Goal: Book appointment/travel/reservation

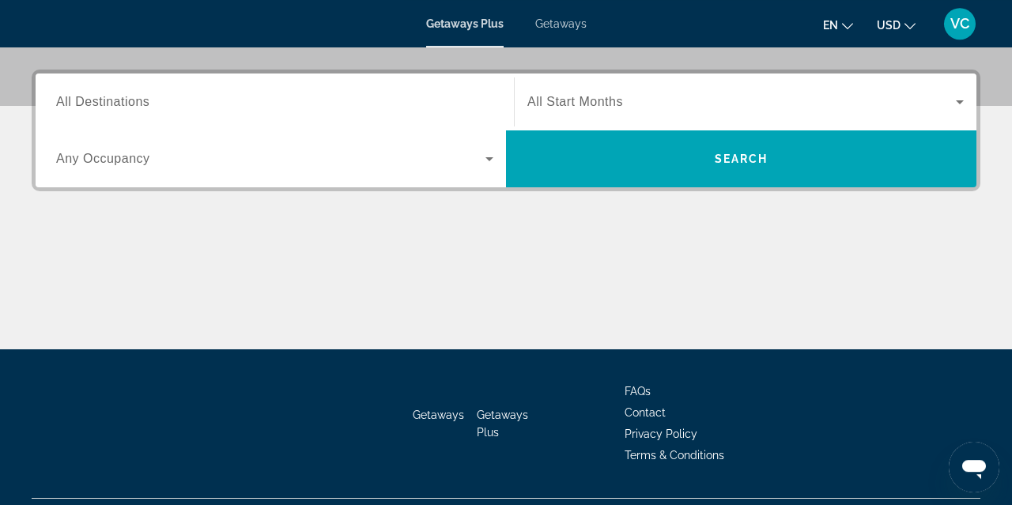
scroll to position [369, 0]
click at [119, 104] on span "All Destinations" at bounding box center [102, 101] width 93 height 13
click at [119, 104] on input "Destination All Destinations" at bounding box center [274, 102] width 437 height 19
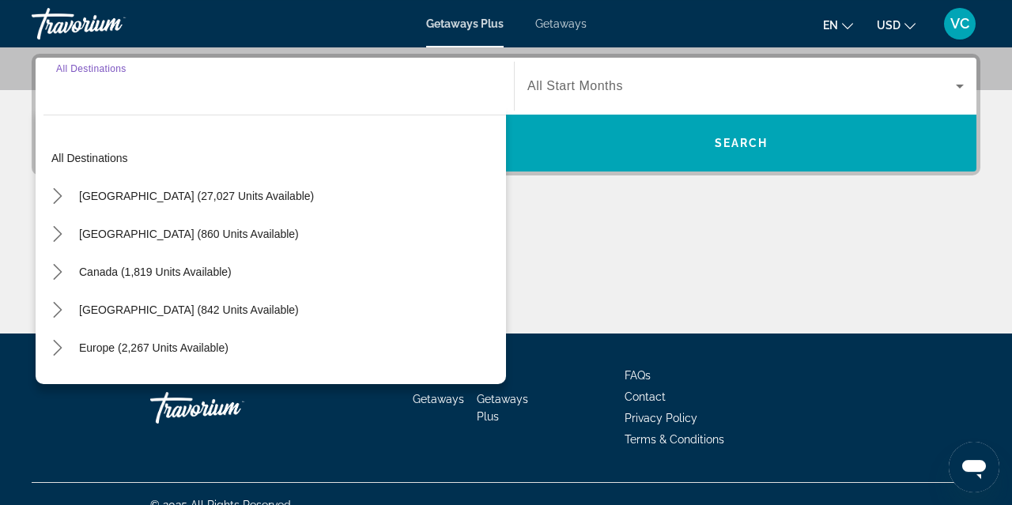
scroll to position [386, 0]
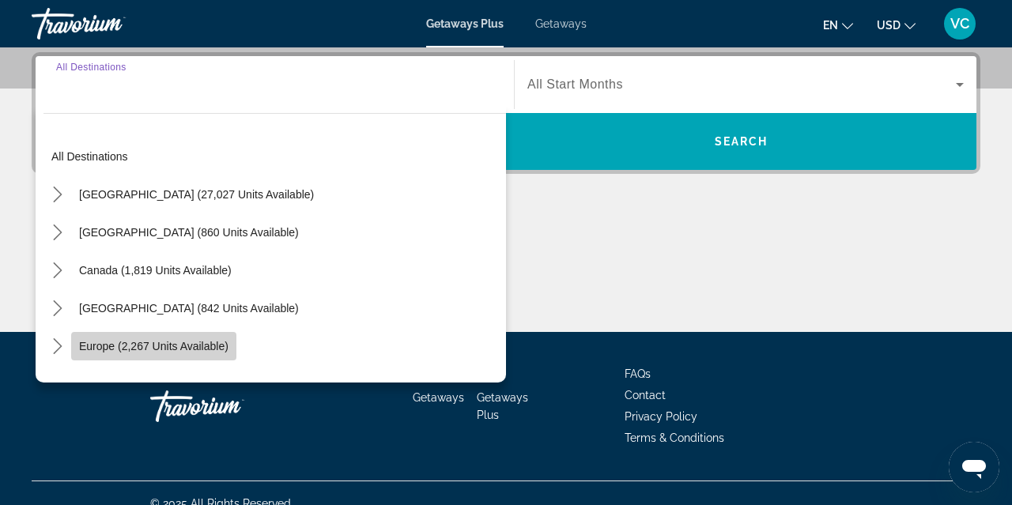
click at [174, 346] on span "Europe (2,267 units available)" at bounding box center [153, 346] width 149 height 13
type input "**********"
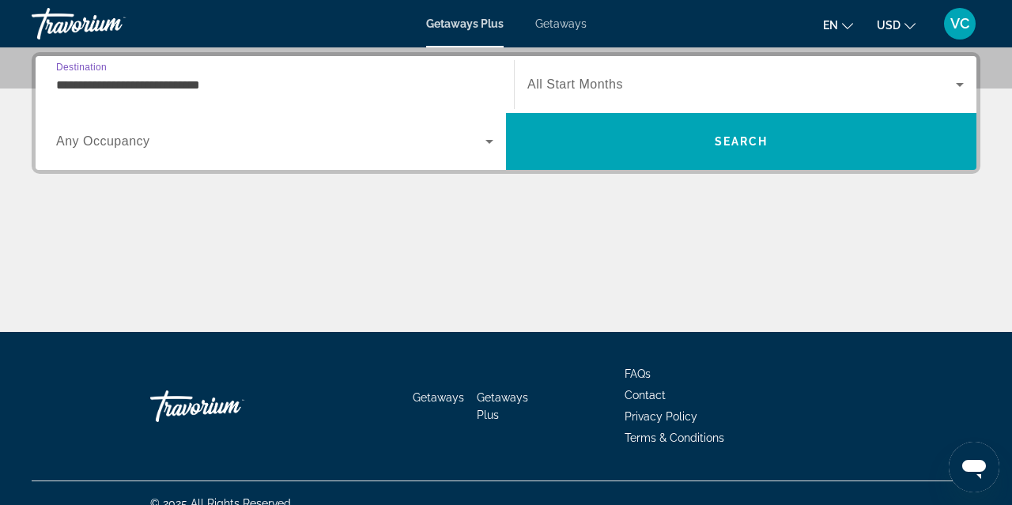
click at [951, 89] on icon "Search widget" at bounding box center [960, 84] width 19 height 19
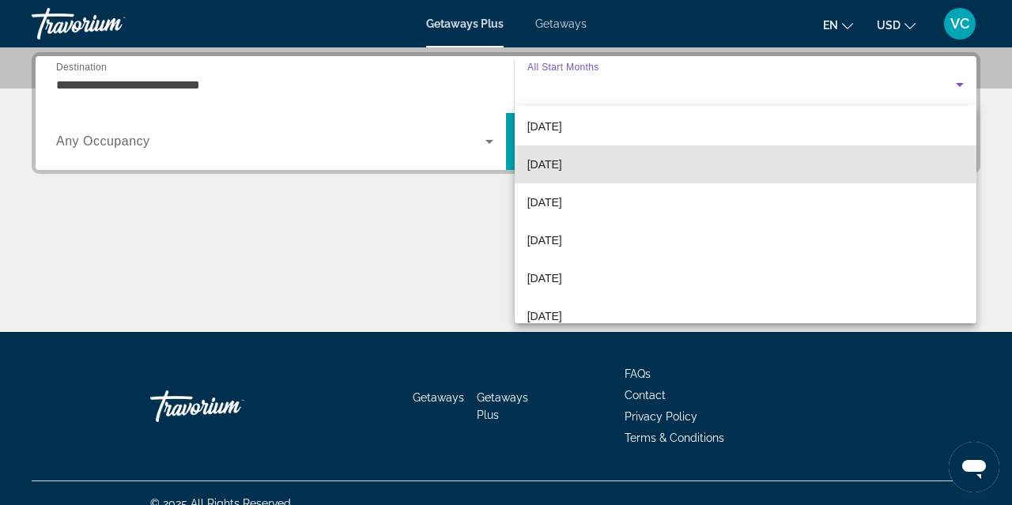
scroll to position [120, 0]
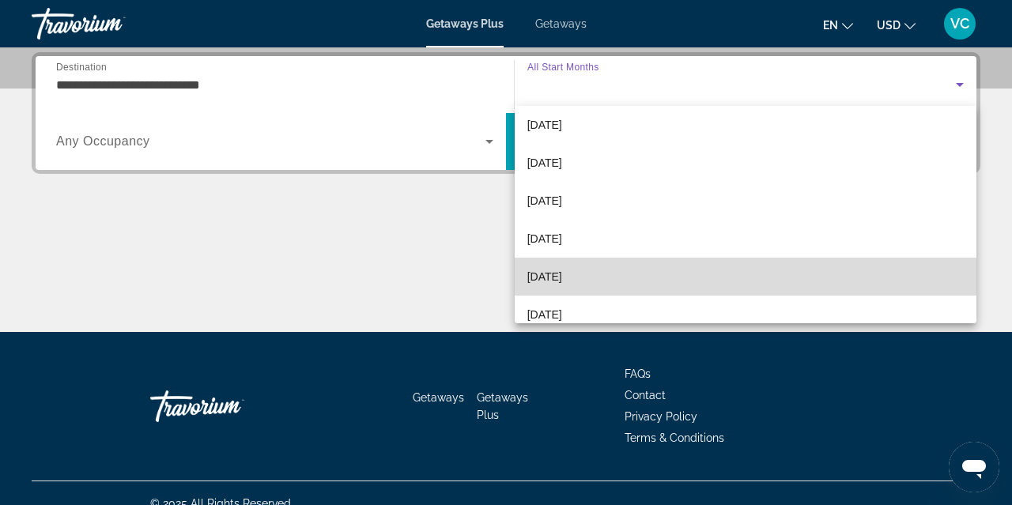
click at [562, 284] on span "[DATE]" at bounding box center [544, 276] width 35 height 19
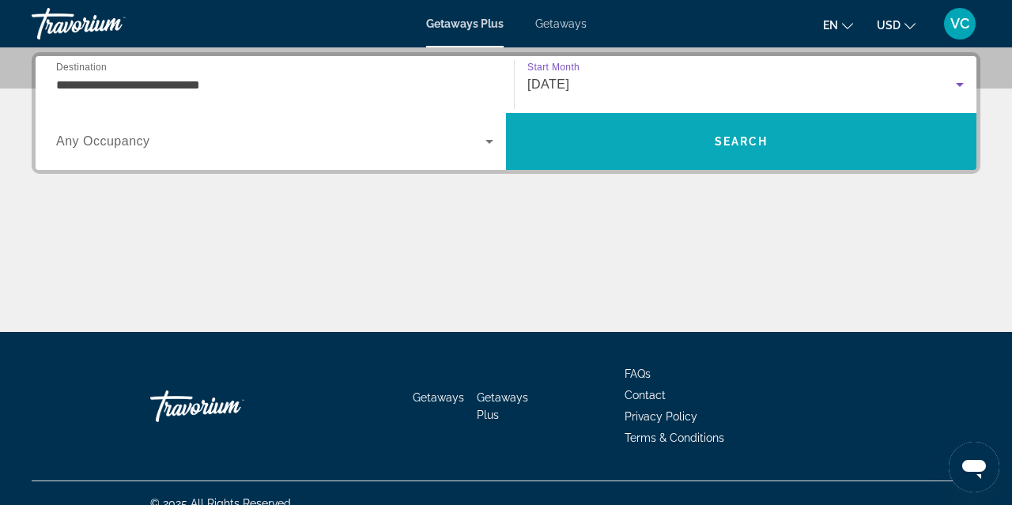
click at [766, 151] on span "Search" at bounding box center [741, 142] width 471 height 38
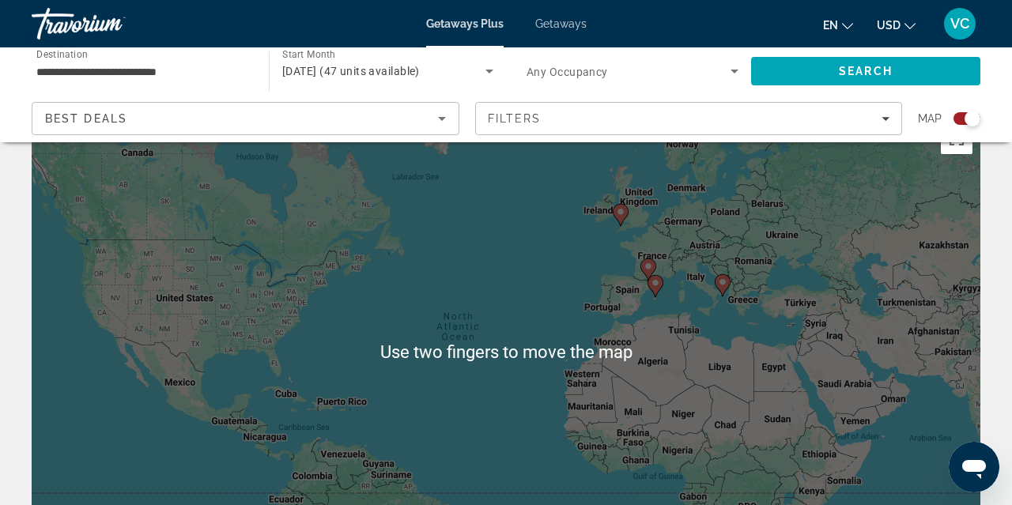
scroll to position [46, 0]
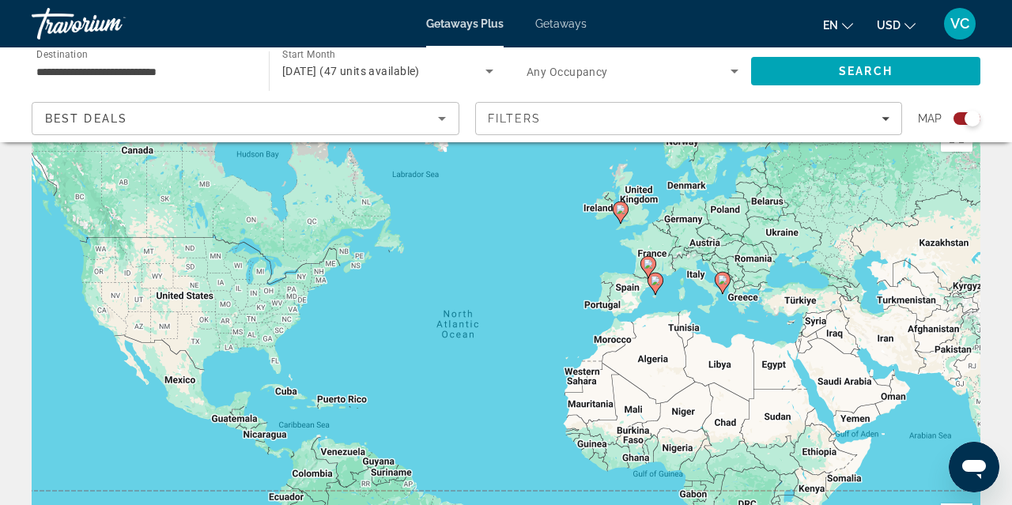
click at [720, 282] on image "Main content" at bounding box center [722, 279] width 9 height 9
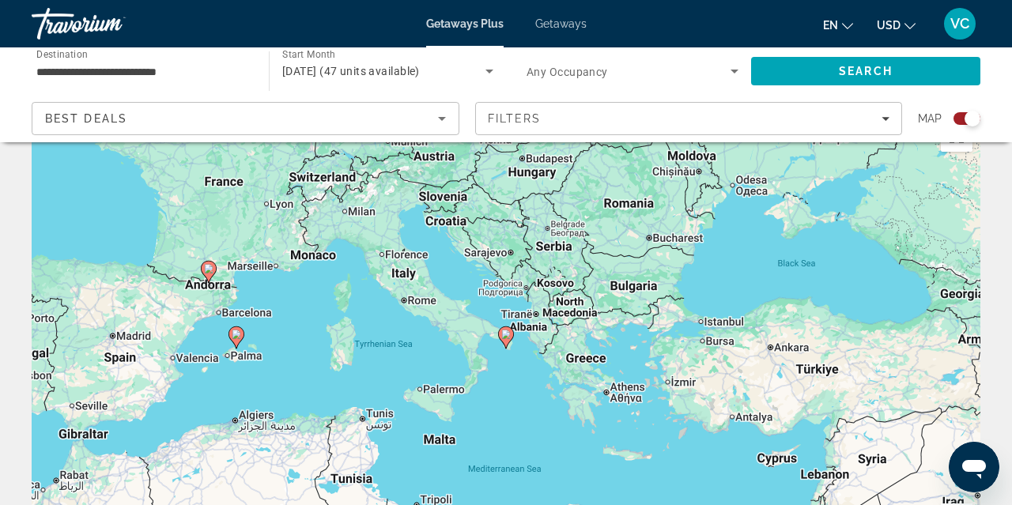
click at [504, 338] on image "Main content" at bounding box center [505, 334] width 9 height 9
type input "**********"
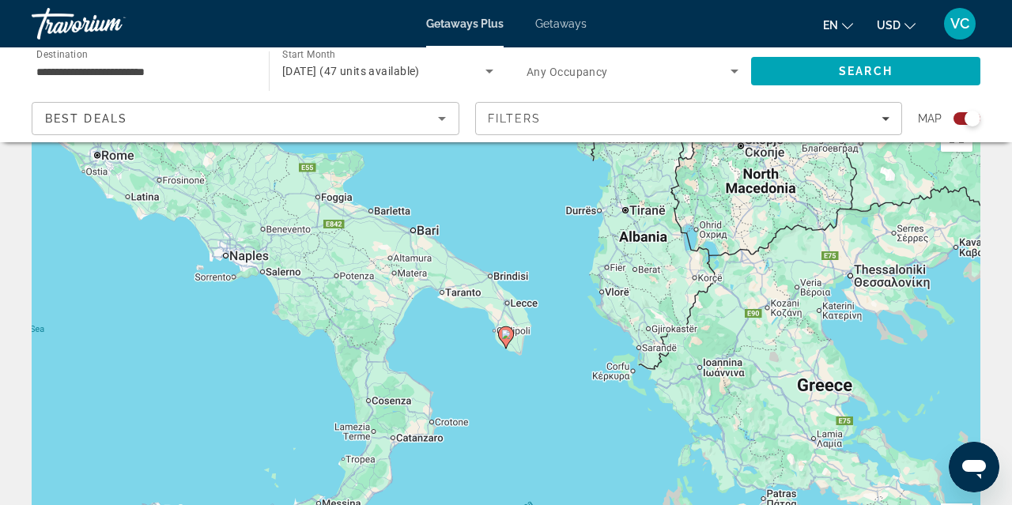
click at [504, 338] on image "Main content" at bounding box center [505, 334] width 9 height 9
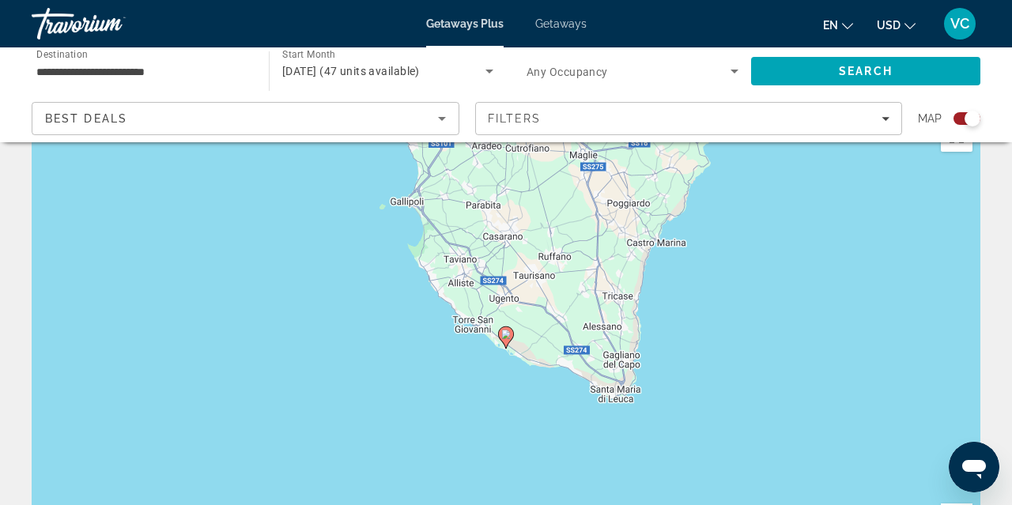
click at [504, 338] on image "Main content" at bounding box center [505, 334] width 9 height 9
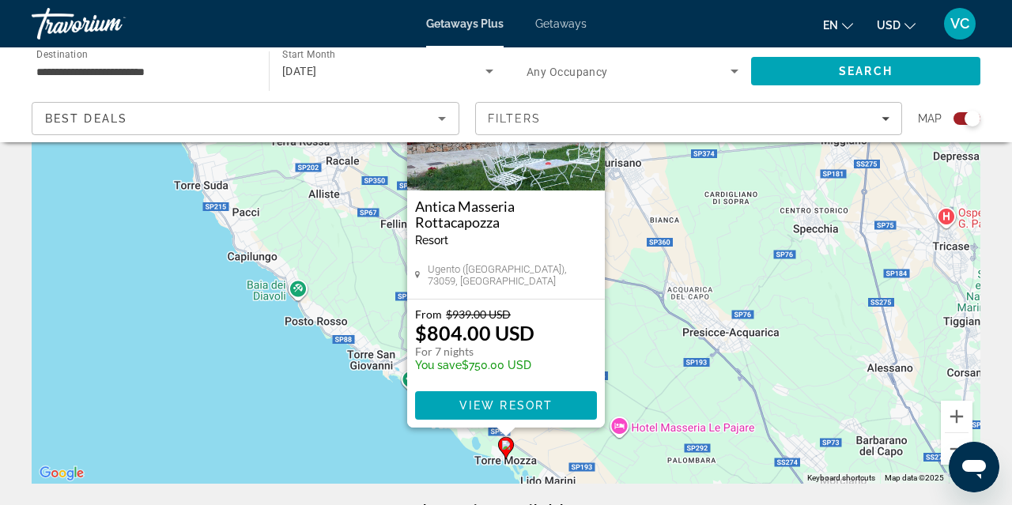
scroll to position [149, 0]
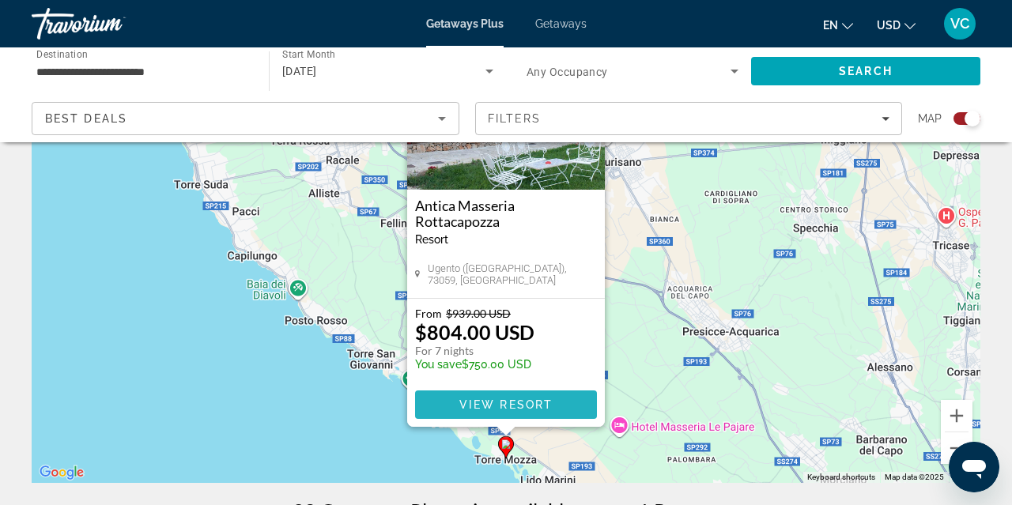
click at [513, 409] on span "View Resort" at bounding box center [505, 405] width 93 height 13
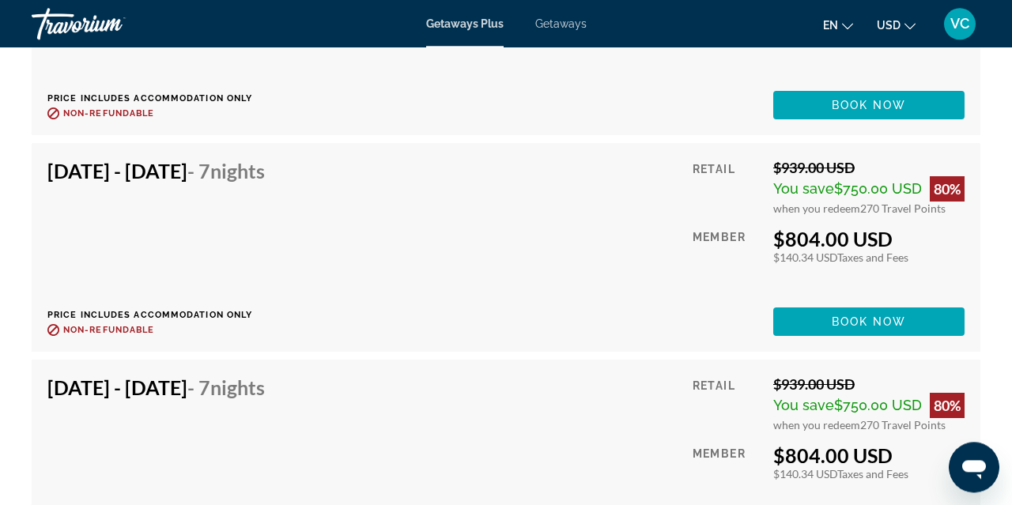
scroll to position [3408, 0]
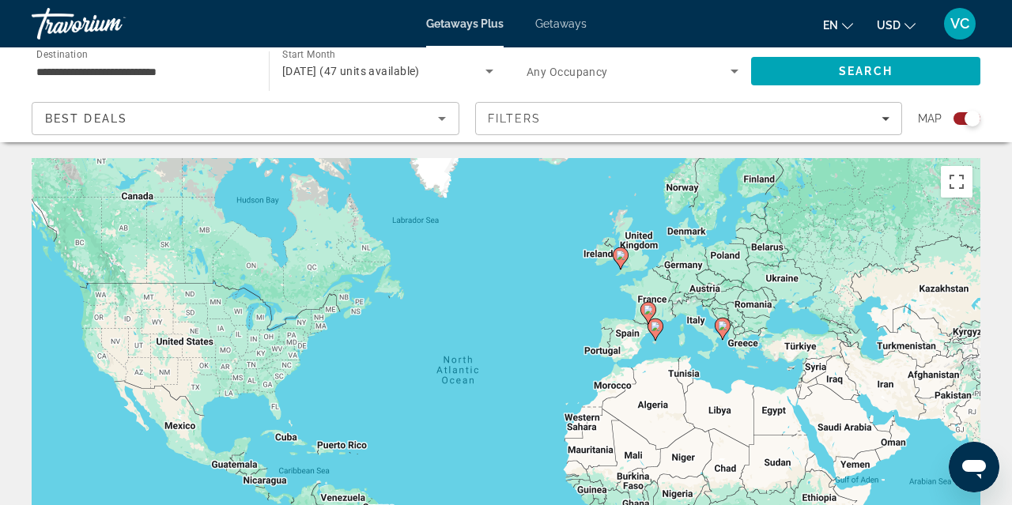
click at [656, 330] on image "Main content" at bounding box center [655, 326] width 9 height 9
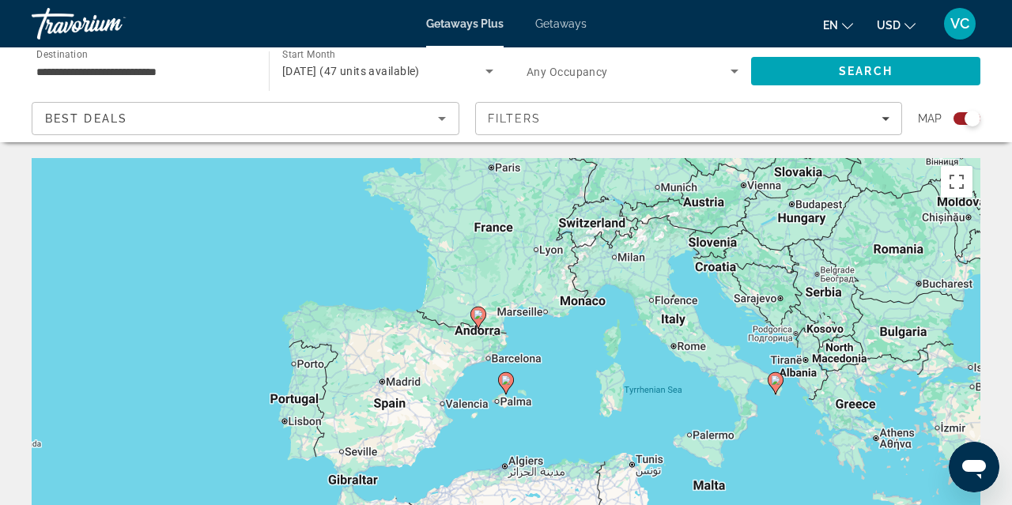
click at [502, 384] on image "Main content" at bounding box center [505, 380] width 9 height 9
type input "**********"
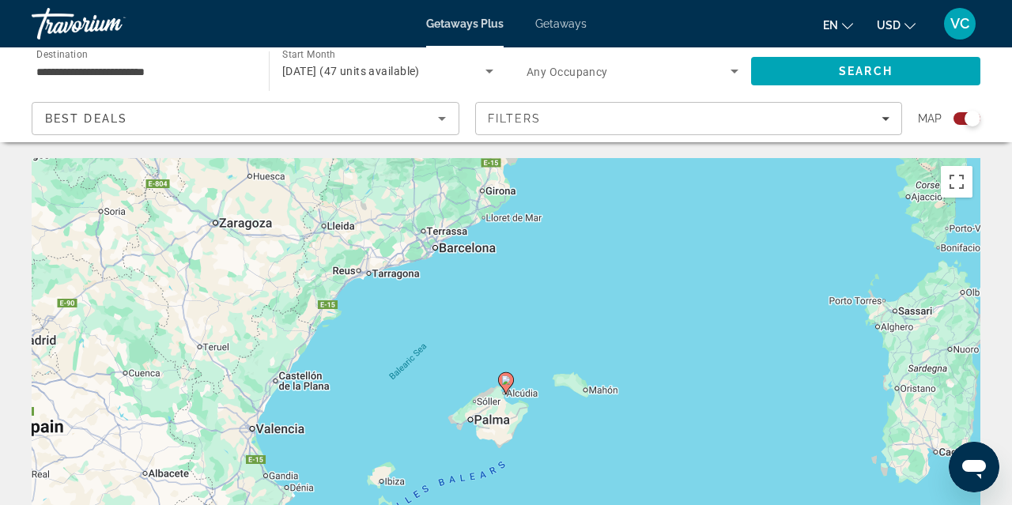
click at [509, 385] on icon "Main content" at bounding box center [506, 383] width 14 height 21
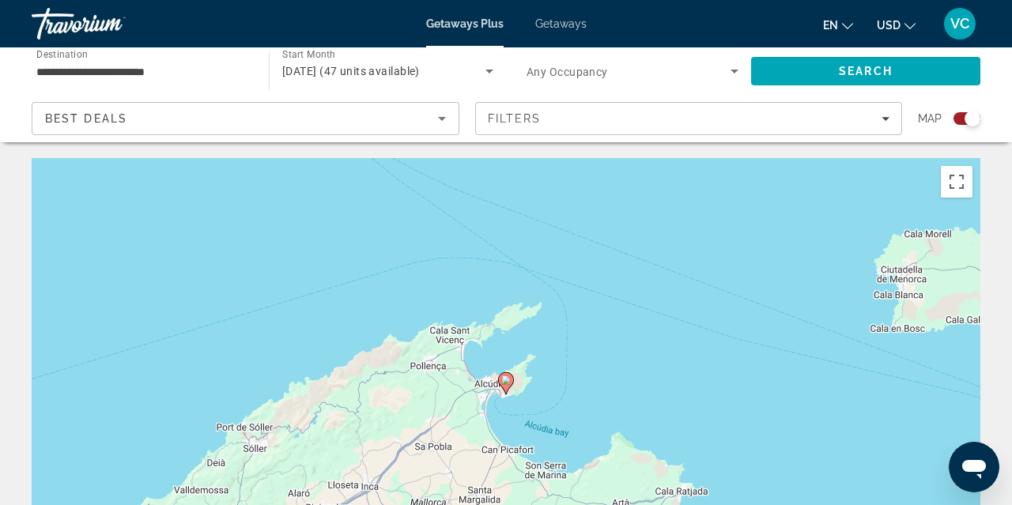
click at [509, 385] on icon "Main content" at bounding box center [506, 383] width 14 height 21
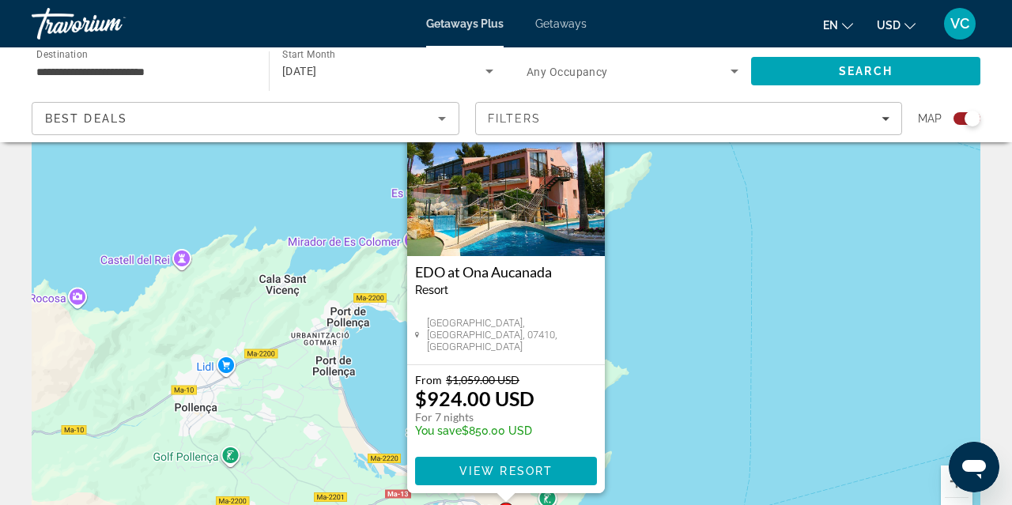
scroll to position [128, 0]
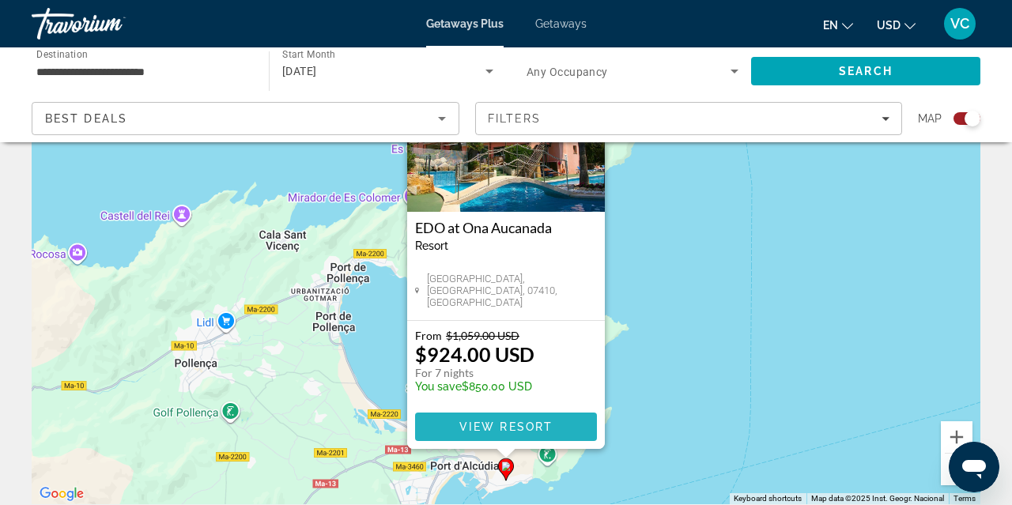
click at [549, 428] on span "View Resort" at bounding box center [505, 427] width 93 height 13
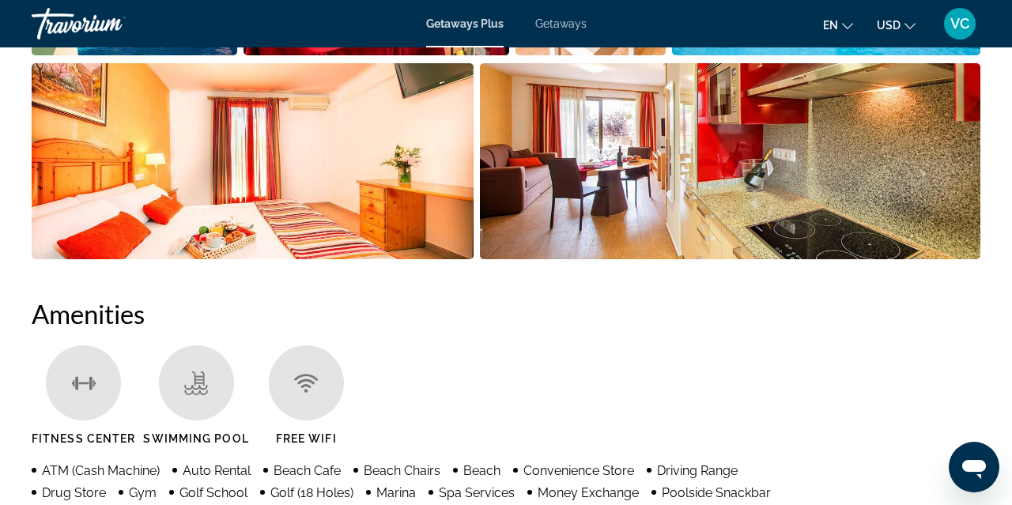
scroll to position [1281, 0]
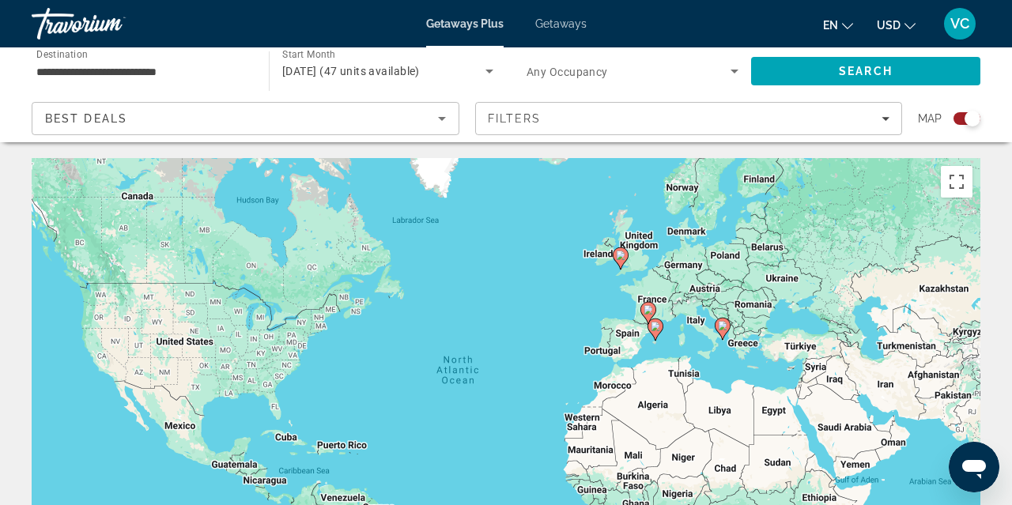
click at [622, 258] on image "Main content" at bounding box center [620, 255] width 9 height 9
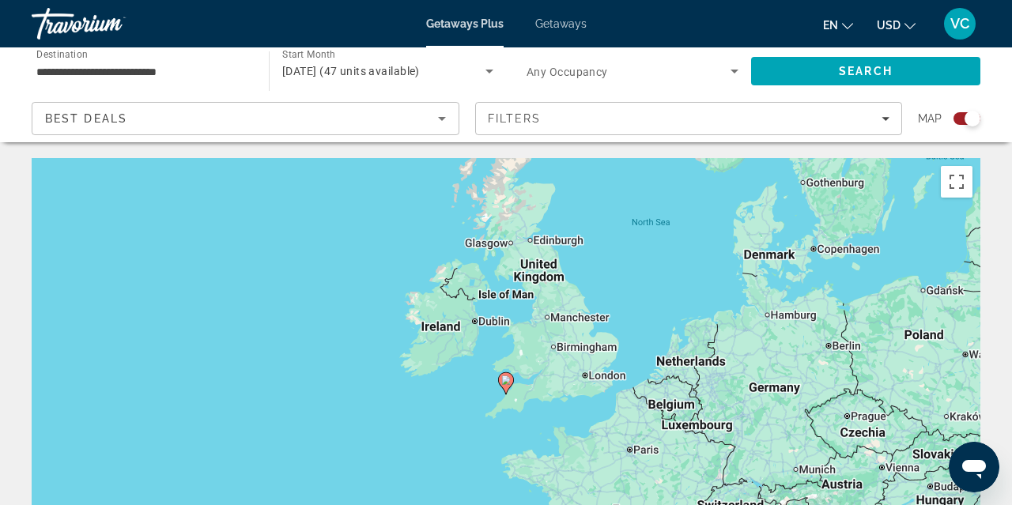
click at [505, 387] on icon "Main content" at bounding box center [506, 383] width 14 height 21
type input "**********"
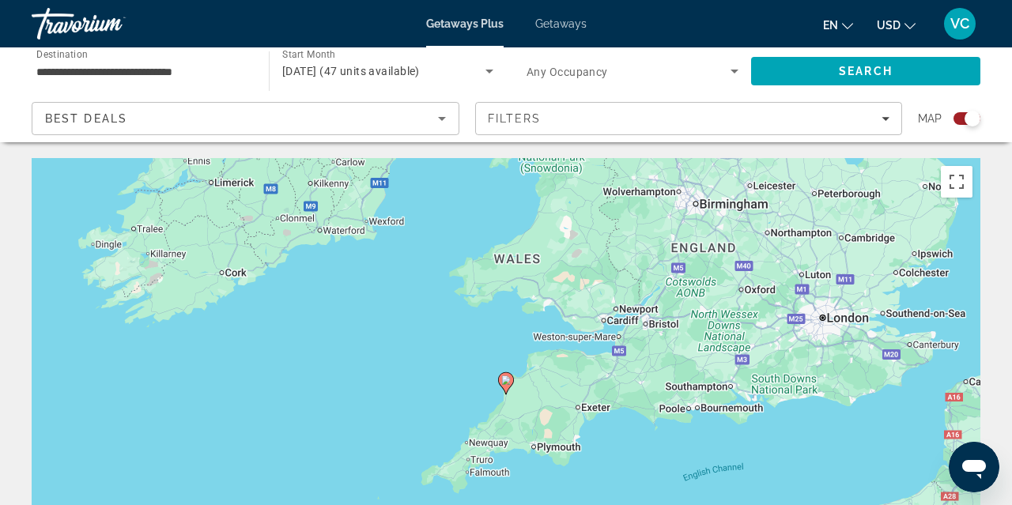
click at [505, 387] on icon "Main content" at bounding box center [506, 383] width 14 height 21
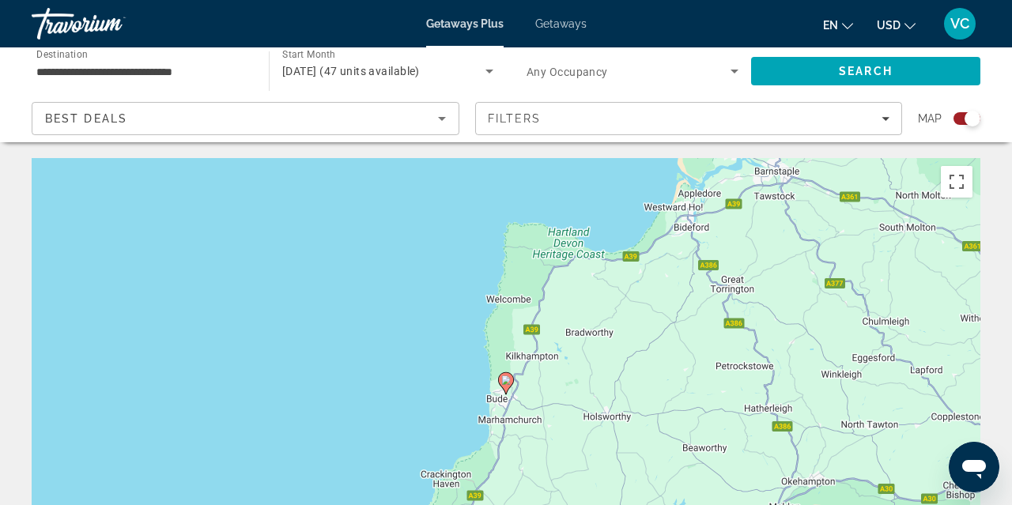
click at [505, 387] on icon "Main content" at bounding box center [506, 383] width 14 height 21
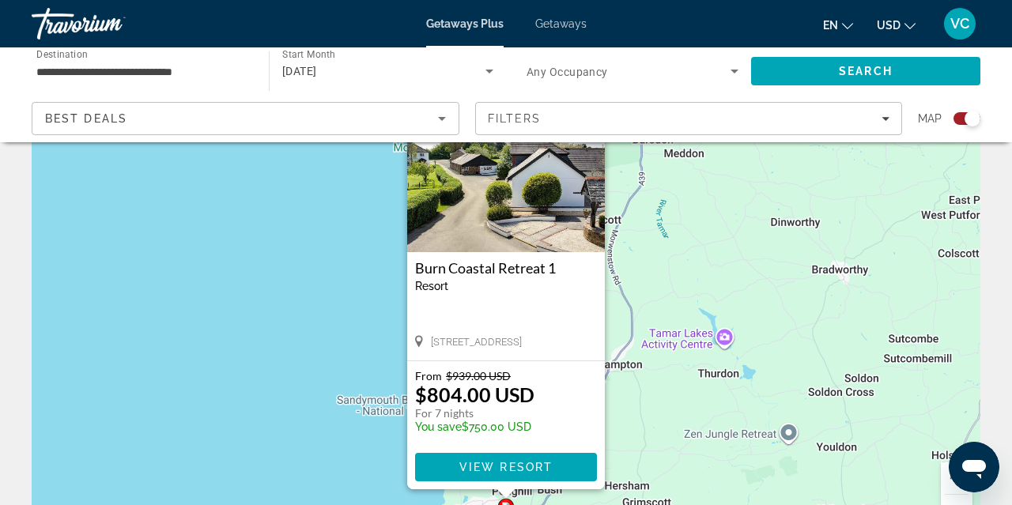
scroll to position [100, 0]
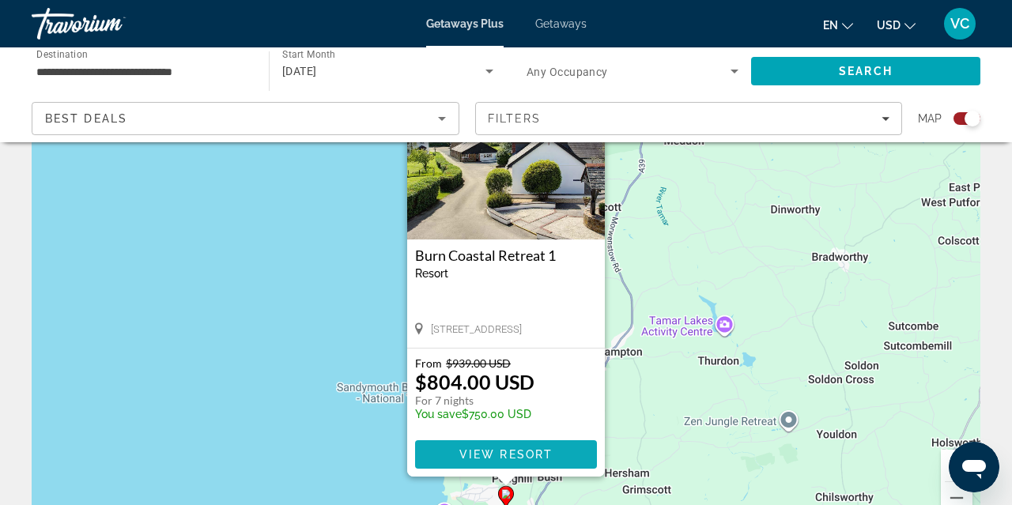
click at [552, 455] on span "View Resort" at bounding box center [505, 454] width 93 height 13
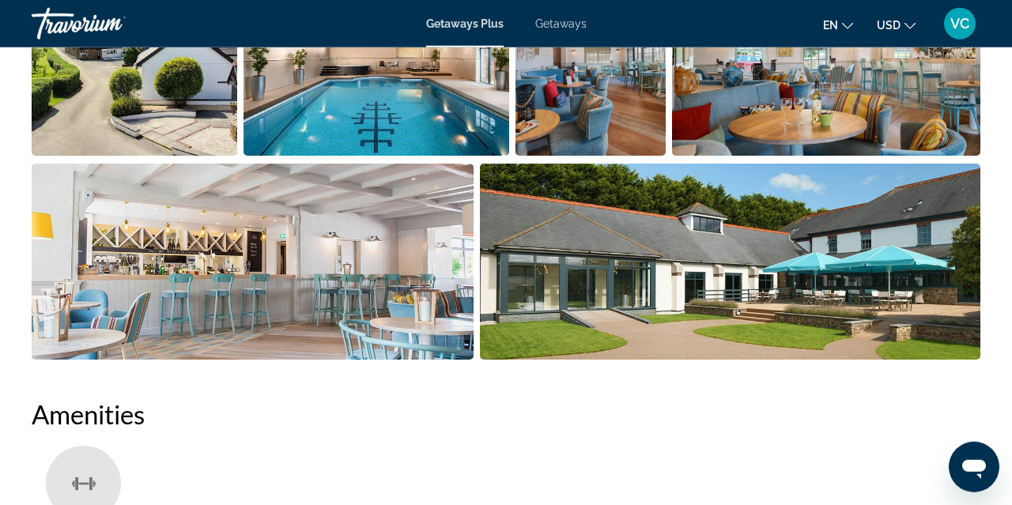
scroll to position [1259, 0]
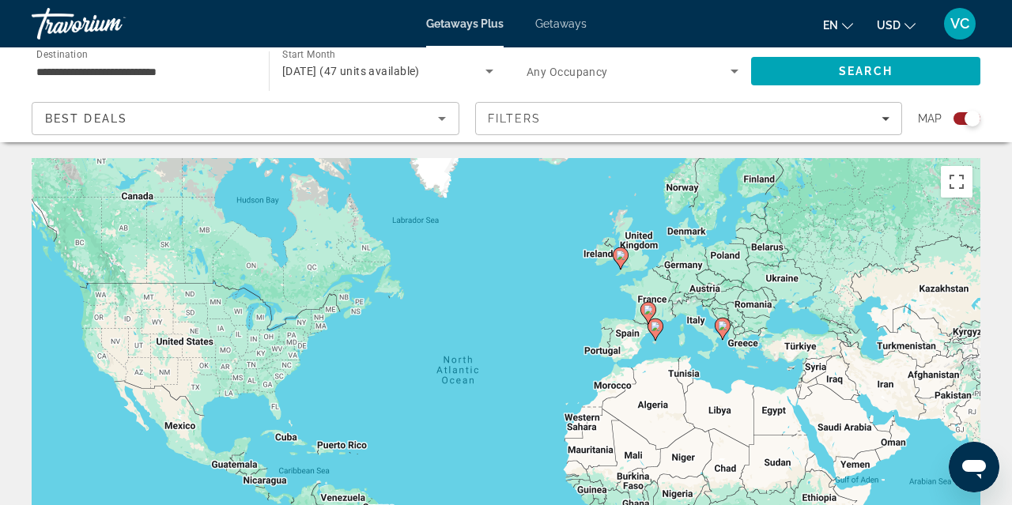
click at [456, 74] on div "[DATE] (47 units available)" at bounding box center [383, 71] width 203 height 19
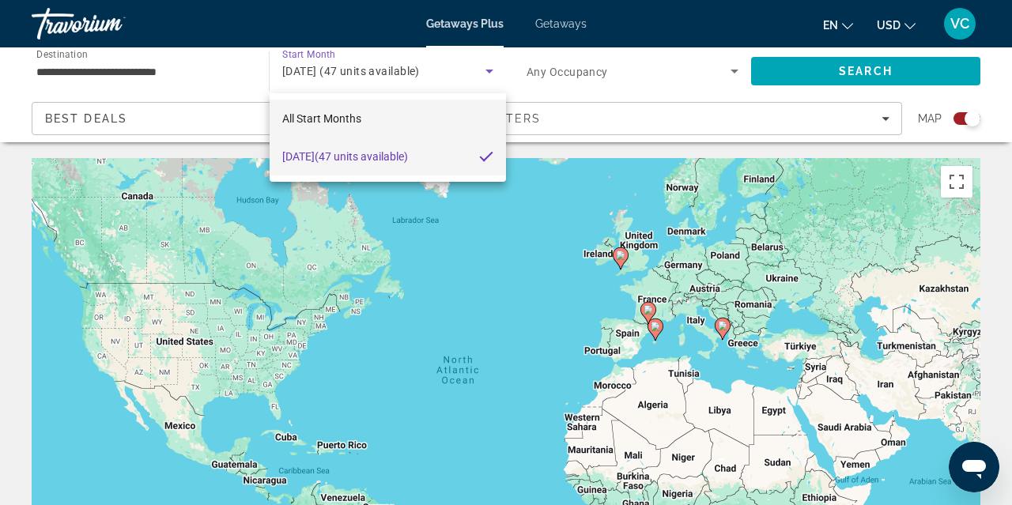
click at [338, 123] on span "All Start Months" at bounding box center [321, 118] width 79 height 13
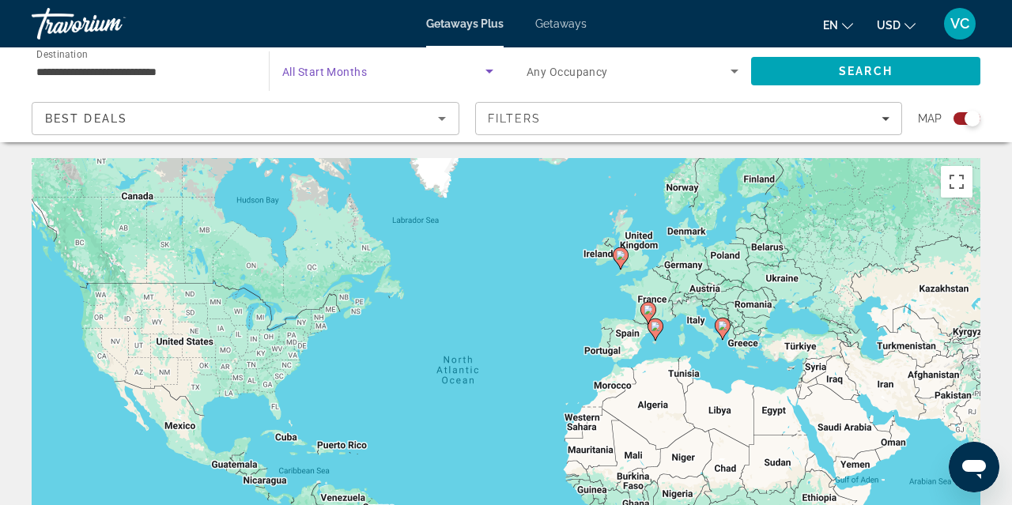
click at [483, 70] on icon "Search widget" at bounding box center [489, 71] width 19 height 19
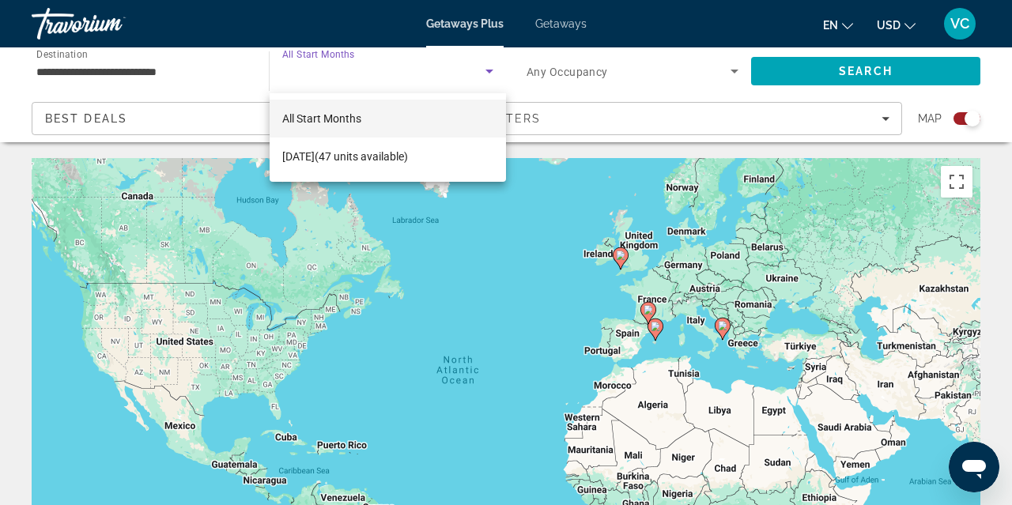
click at [137, 78] on div at bounding box center [506, 252] width 1012 height 505
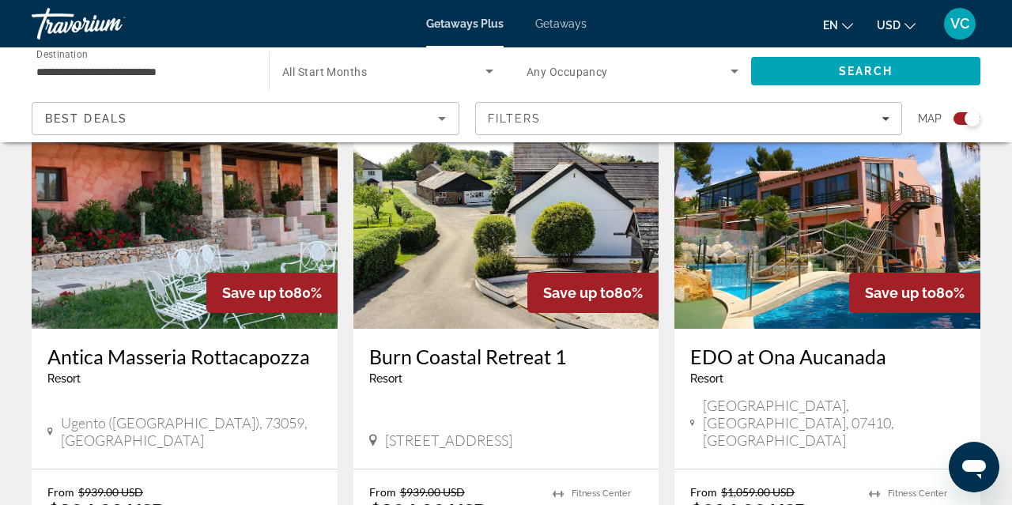
scroll to position [604, 0]
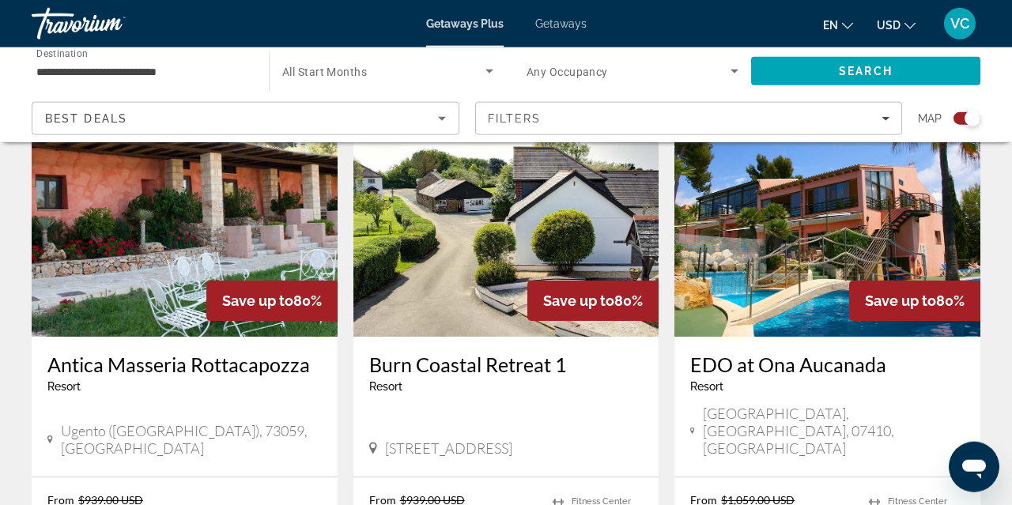
click at [82, 75] on input "**********" at bounding box center [142, 71] width 212 height 19
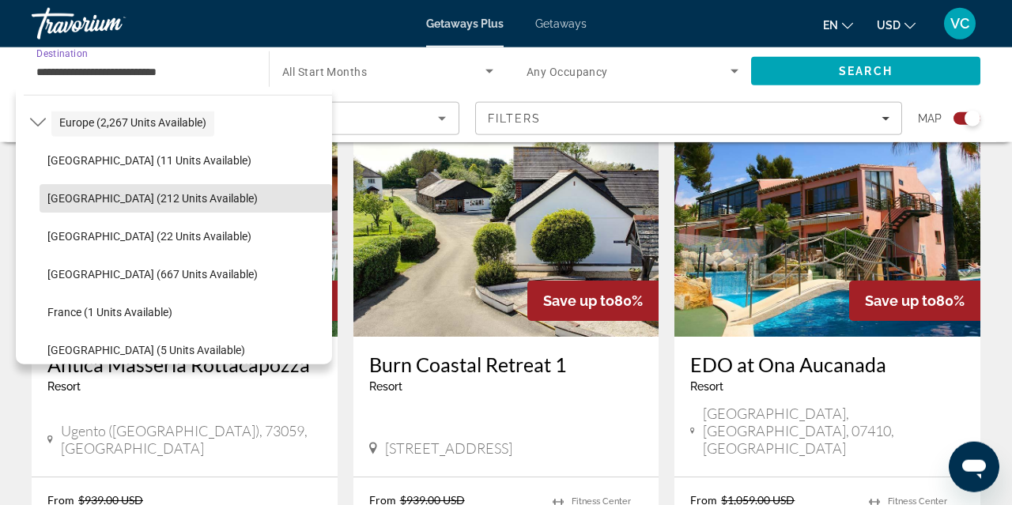
scroll to position [214, 0]
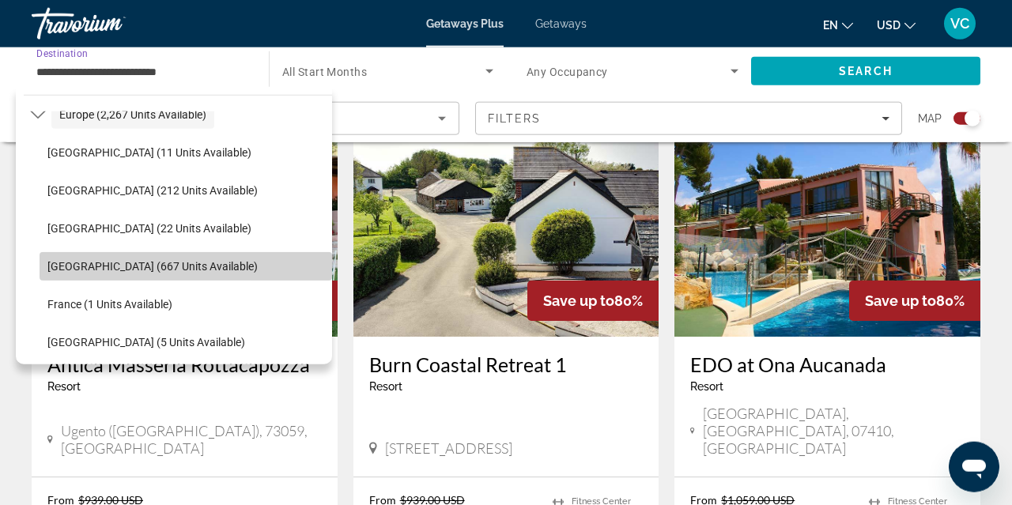
click at [93, 251] on span "Select destination: Finland (667 units available)" at bounding box center [186, 267] width 293 height 38
type input "**********"
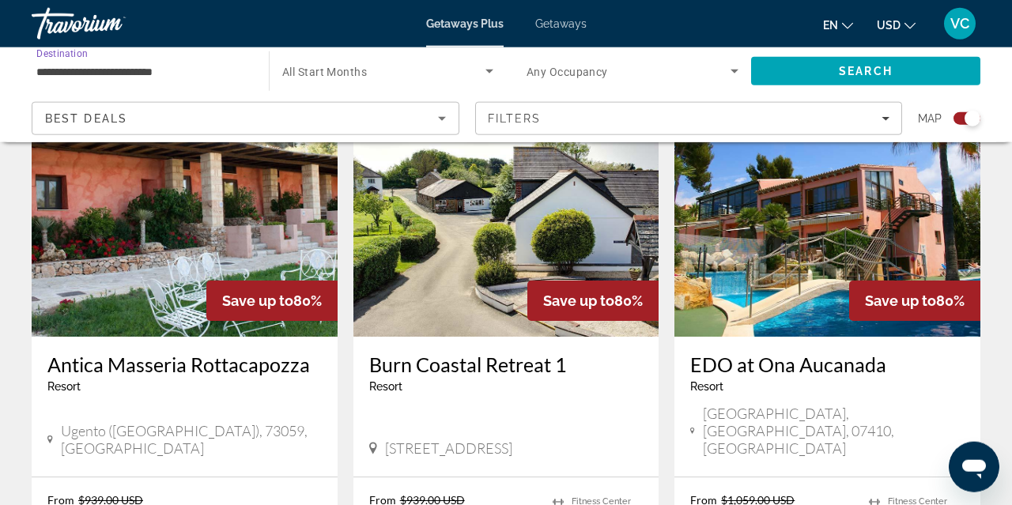
click at [478, 78] on span "Search widget" at bounding box center [383, 71] width 203 height 19
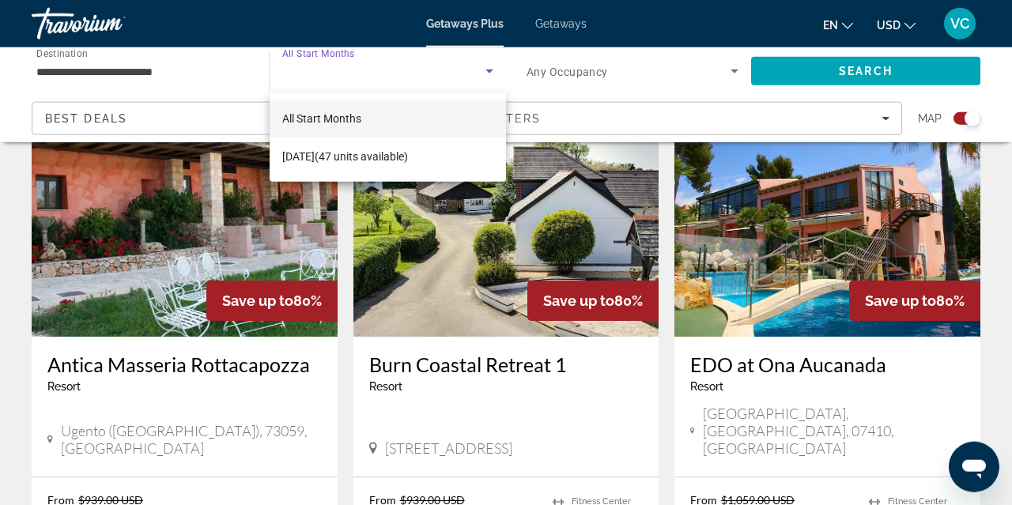
click at [371, 122] on mat-option "All Start Months" at bounding box center [388, 119] width 236 height 38
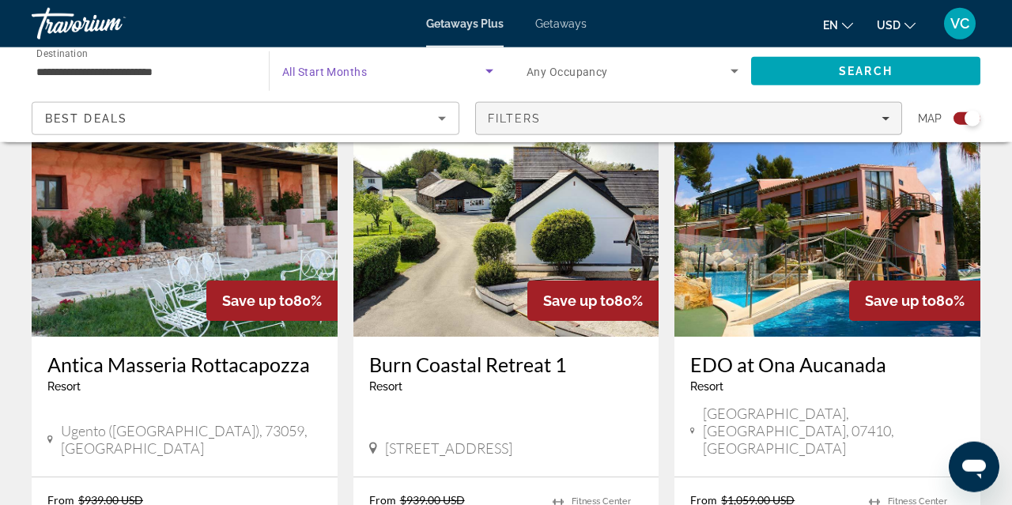
click at [872, 131] on span "Filters" at bounding box center [689, 119] width 426 height 38
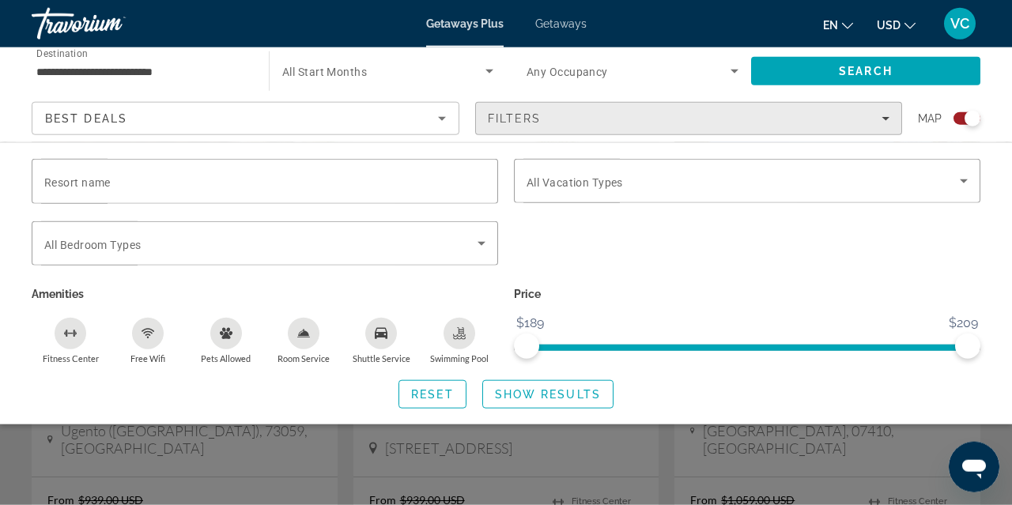
click at [877, 130] on span "Filters" at bounding box center [689, 119] width 426 height 38
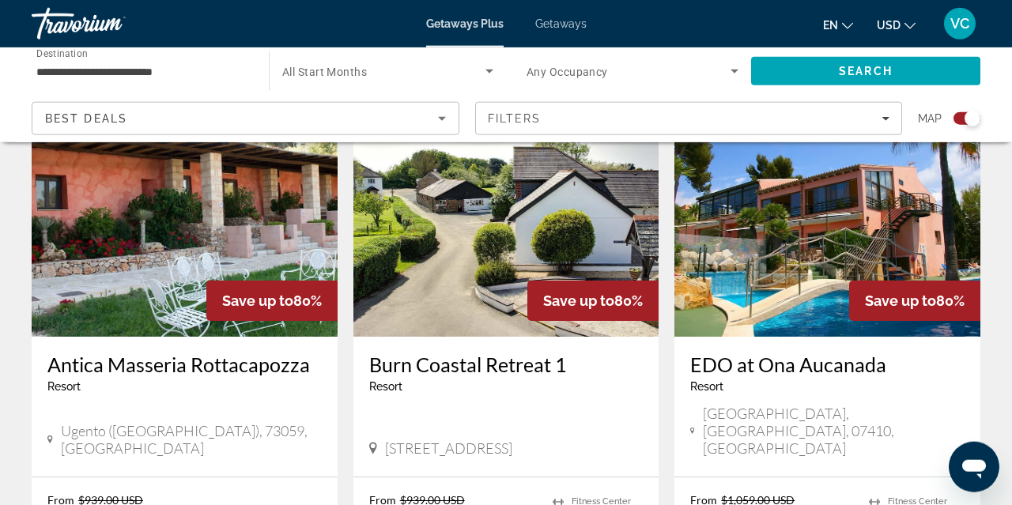
click at [474, 75] on span "Search widget" at bounding box center [383, 71] width 203 height 19
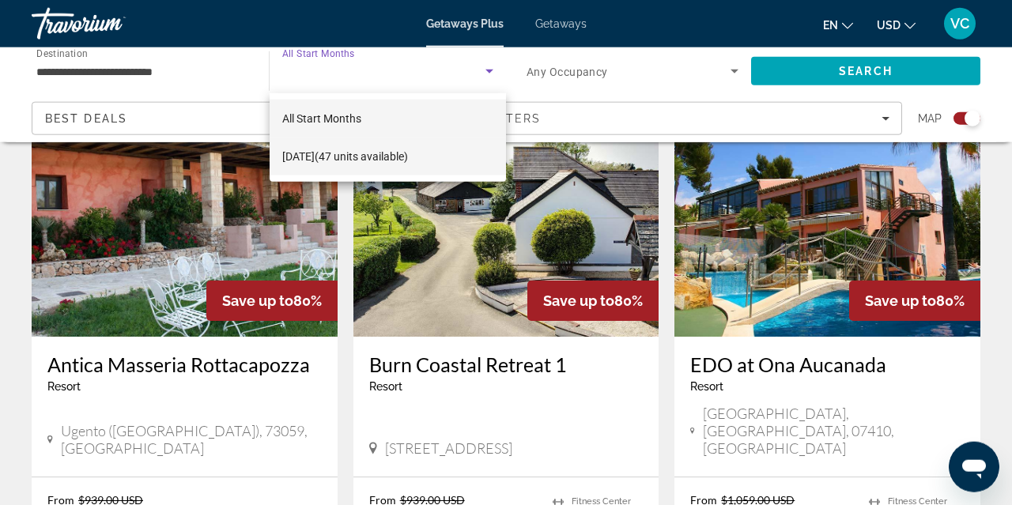
click at [380, 166] on span "[DATE] (47 units available)" at bounding box center [345, 156] width 126 height 19
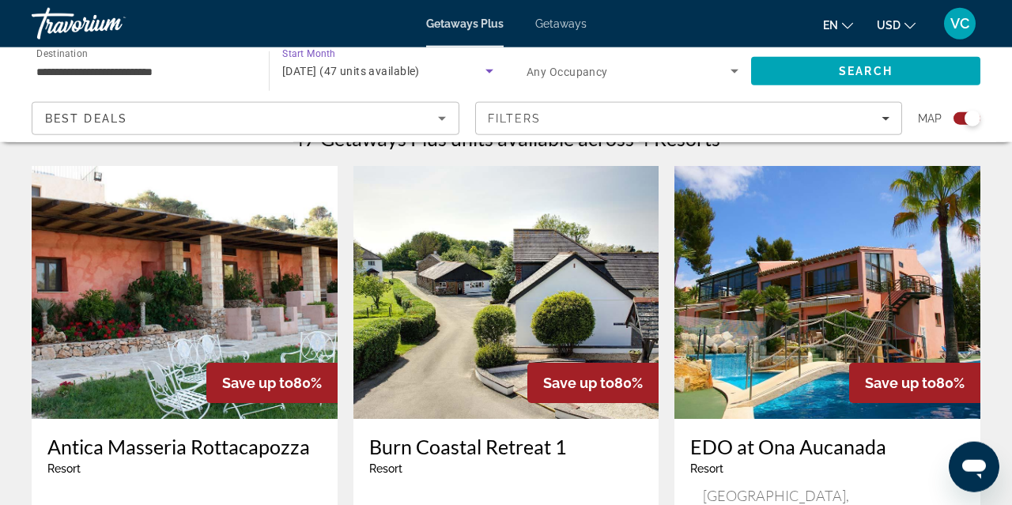
scroll to position [521, 0]
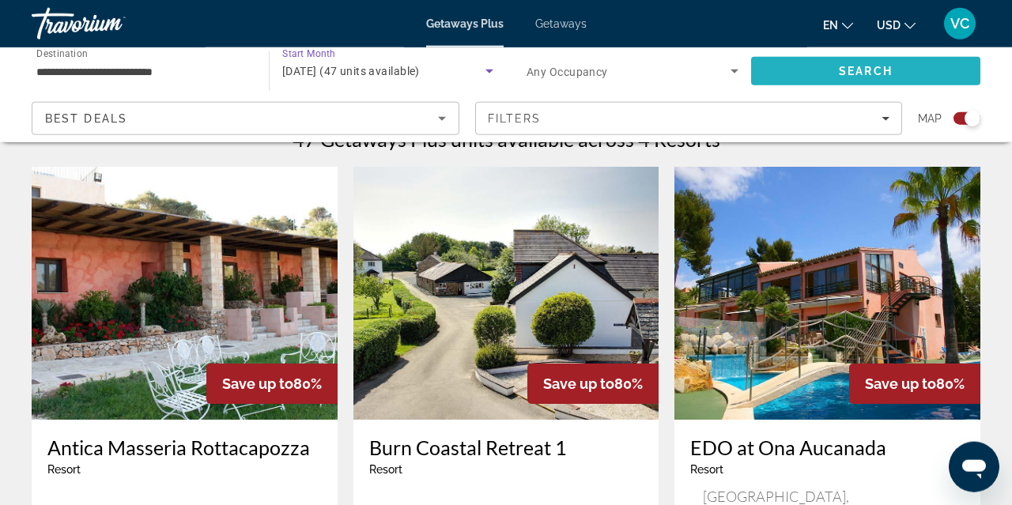
click at [881, 79] on span "Search" at bounding box center [865, 71] width 229 height 38
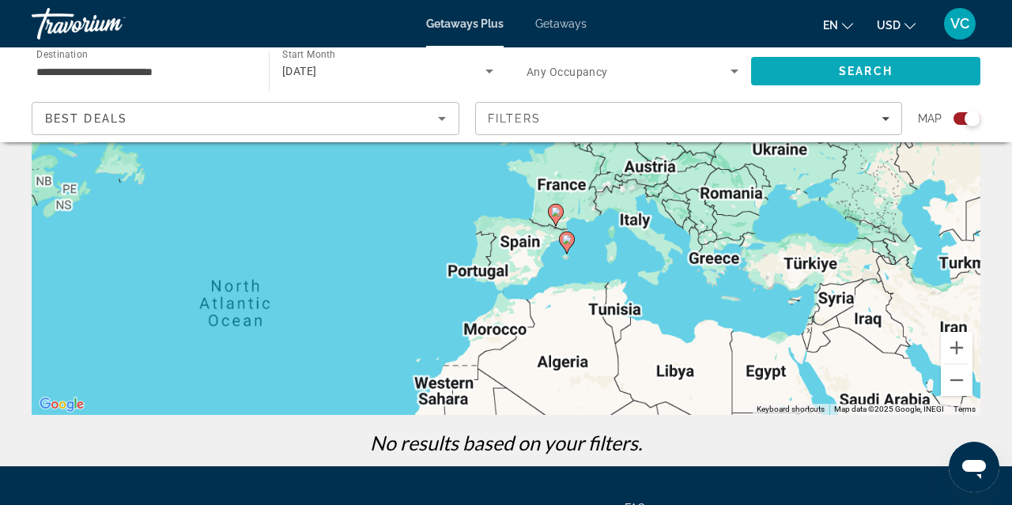
scroll to position [221, 0]
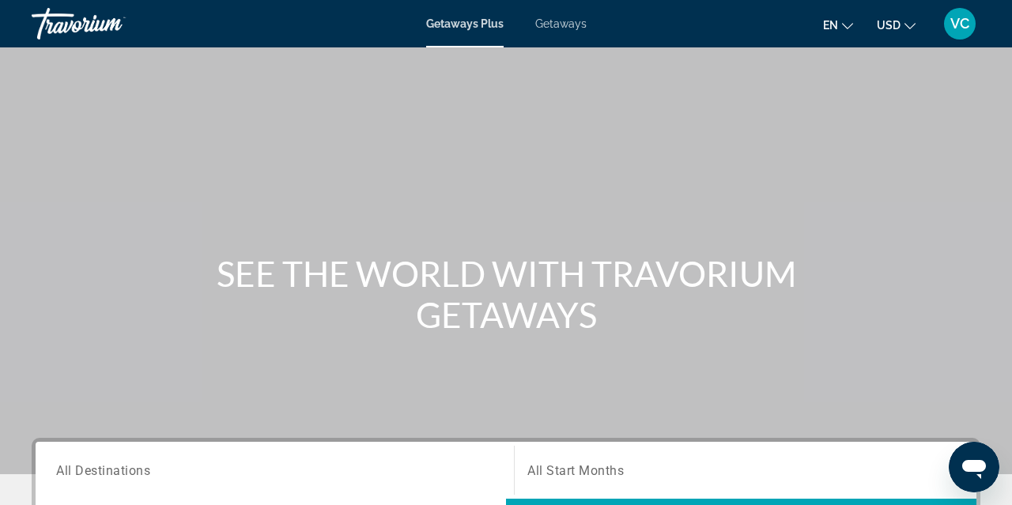
click at [573, 25] on span "Getaways" at bounding box center [560, 23] width 51 height 13
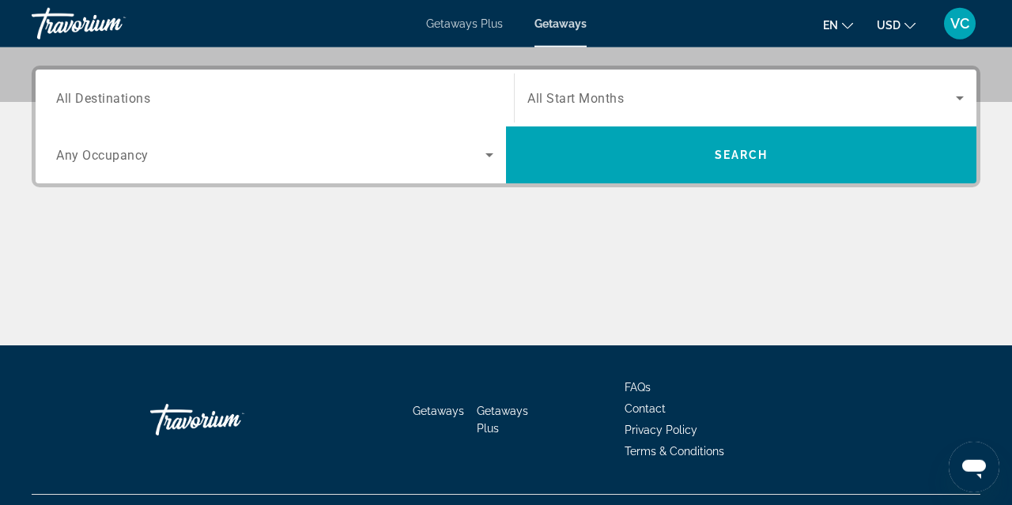
scroll to position [365, 0]
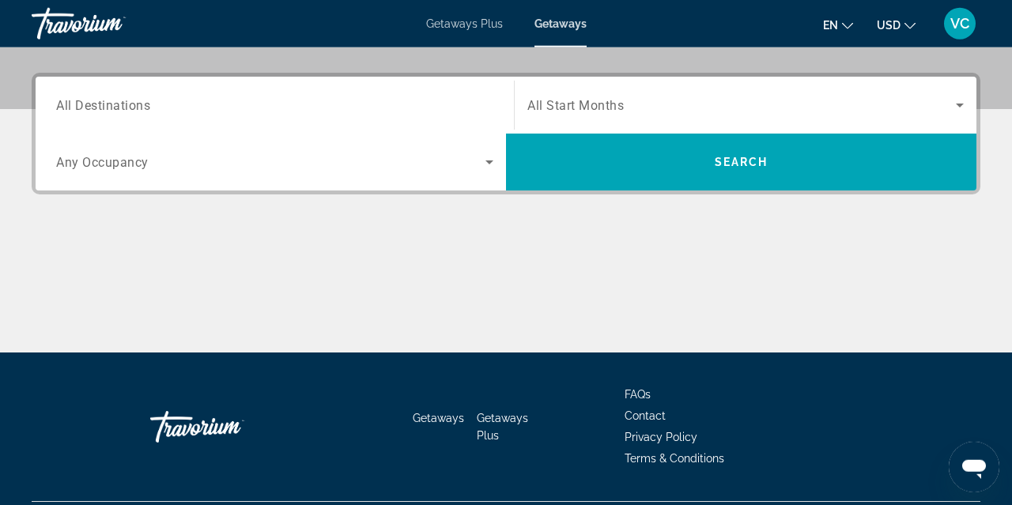
click at [276, 176] on div "Search widget" at bounding box center [274, 162] width 437 height 44
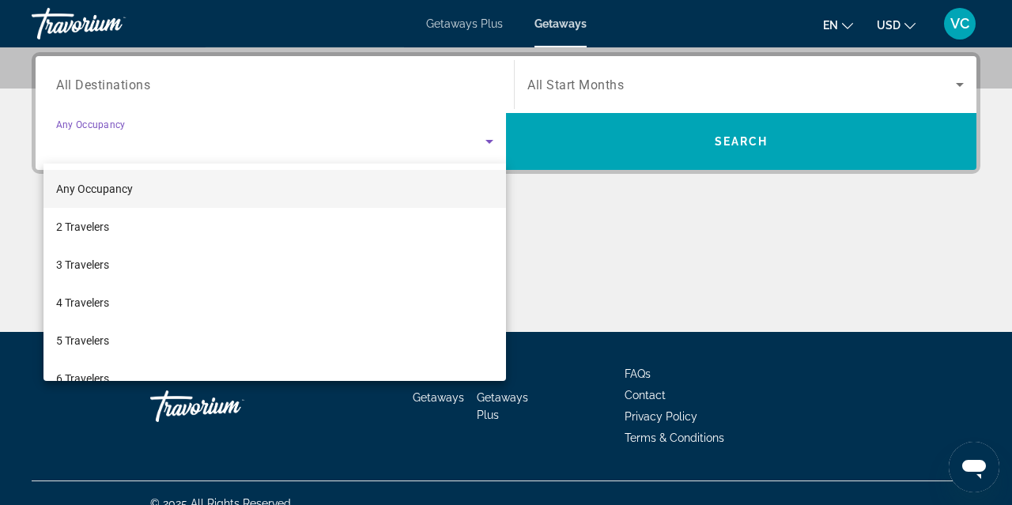
scroll to position [386, 0]
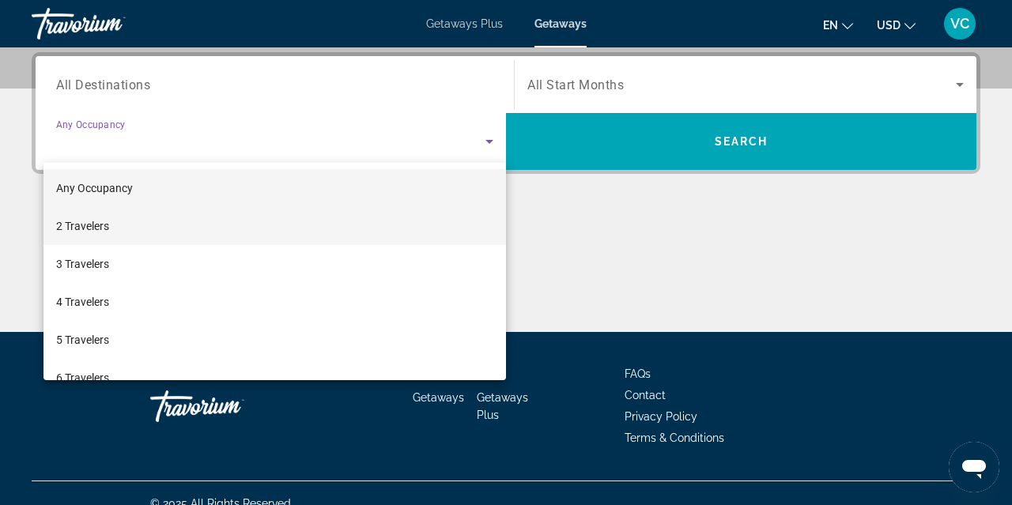
click at [111, 238] on mat-option "2 Travelers" at bounding box center [274, 226] width 463 height 38
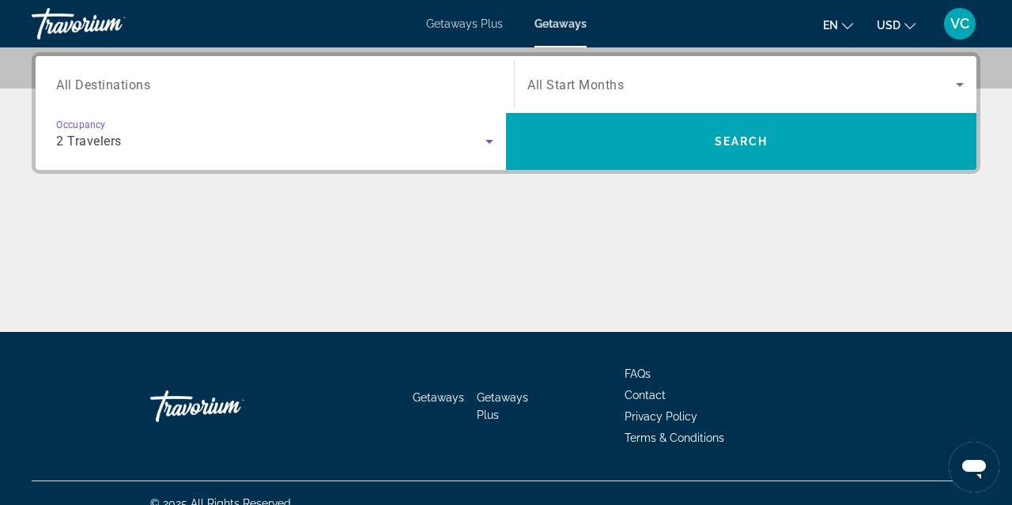
click at [161, 76] on input "Destination All Destinations" at bounding box center [274, 85] width 437 height 19
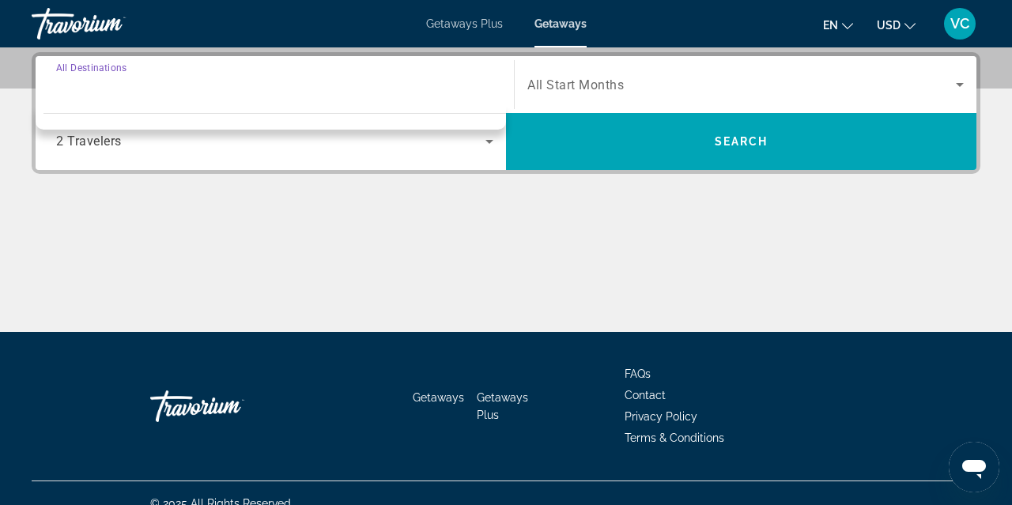
click at [358, 81] on input "Destination All Destinations" at bounding box center [274, 85] width 437 height 19
click at [682, 93] on span "Search widget" at bounding box center [741, 84] width 429 height 19
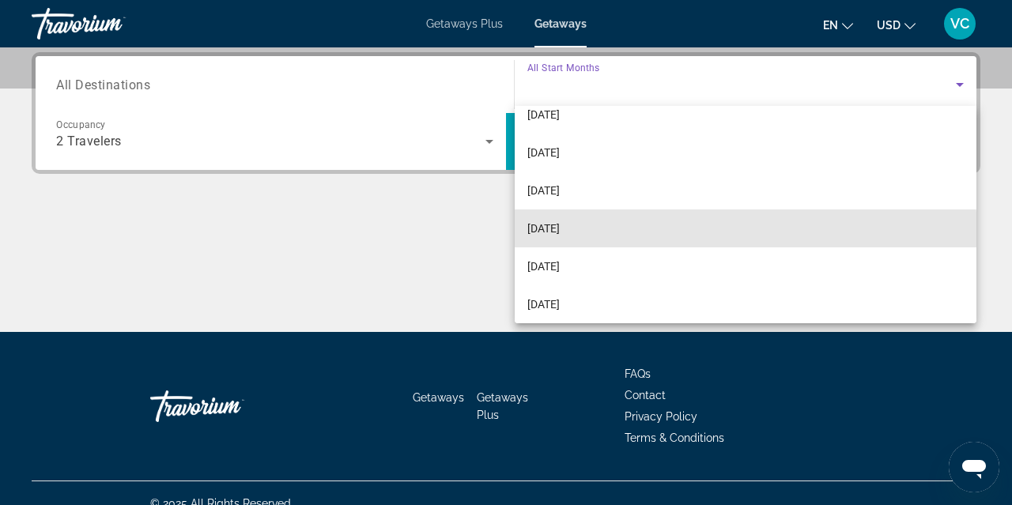
scroll to position [326, 0]
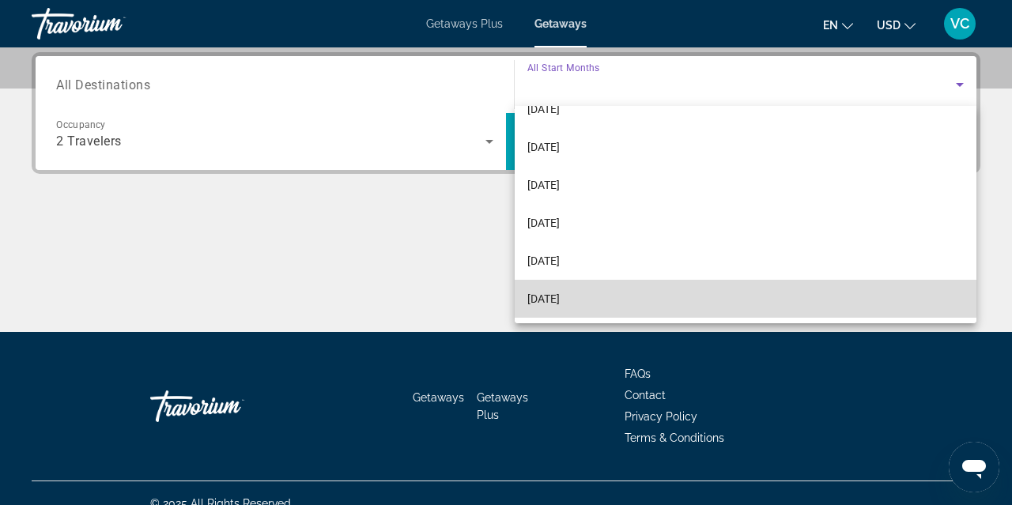
click at [570, 309] on mat-option "[DATE]" at bounding box center [746, 299] width 463 height 38
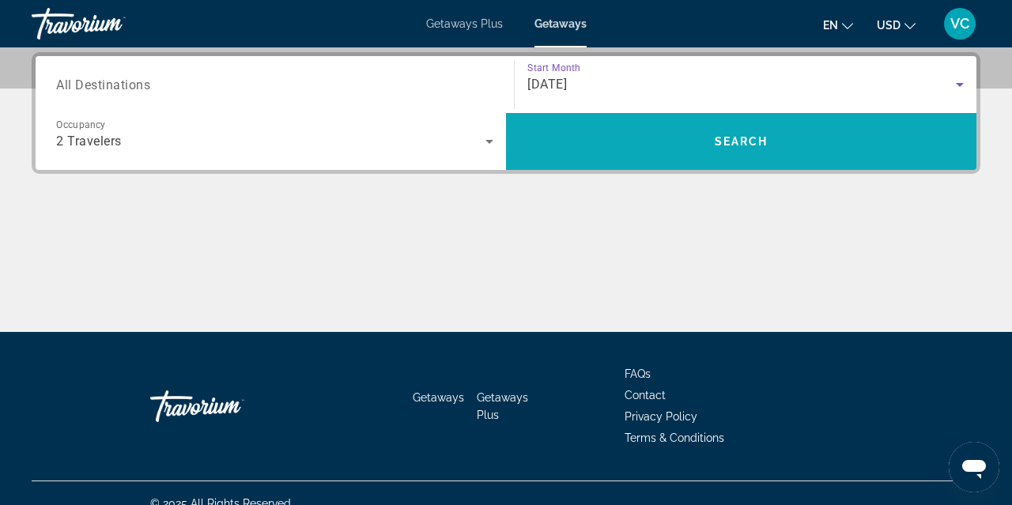
click at [780, 162] on span "Search" at bounding box center [741, 141] width 471 height 57
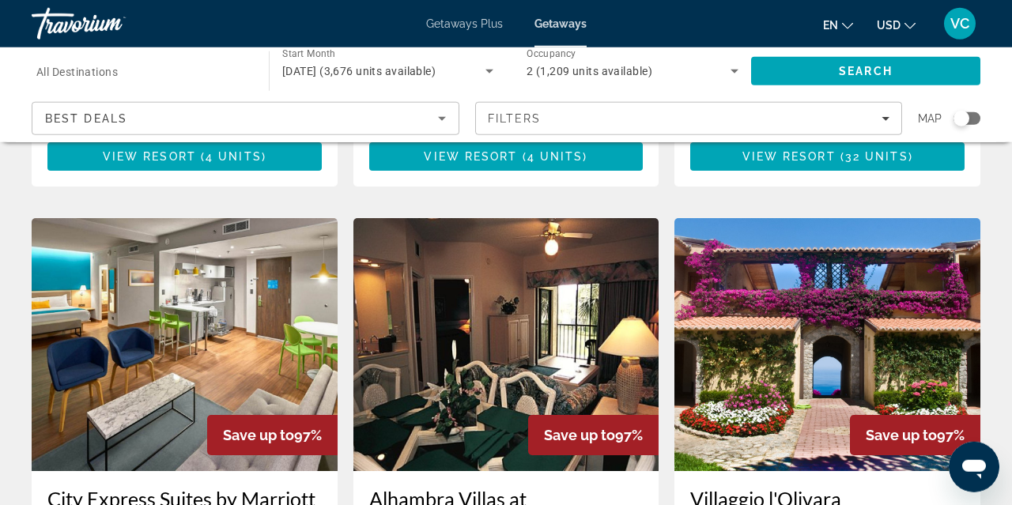
scroll to position [1109, 0]
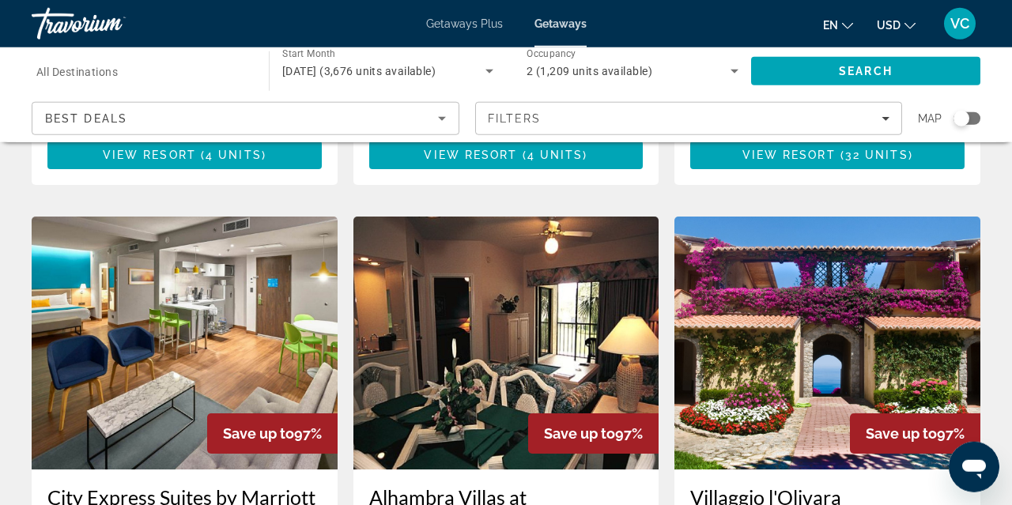
click at [922, 308] on img "Main content" at bounding box center [828, 343] width 306 height 253
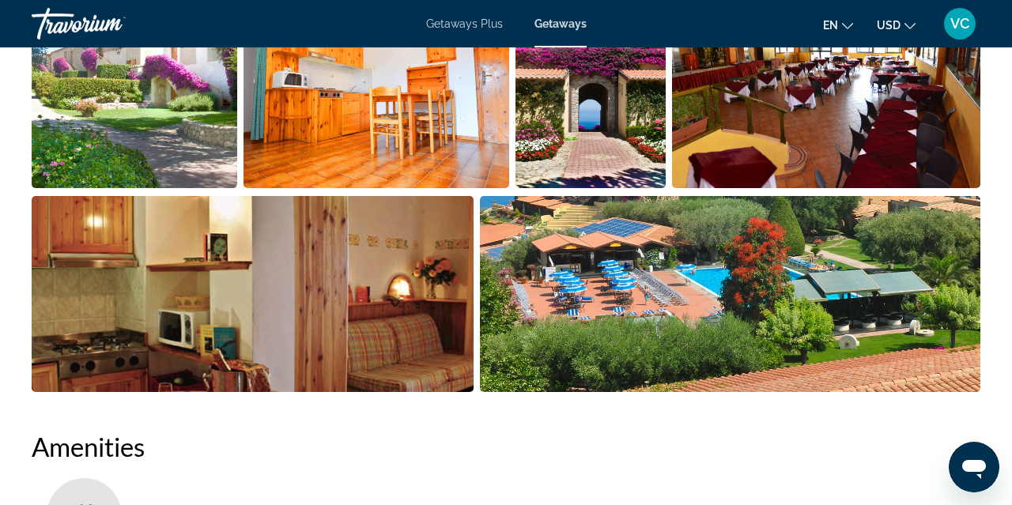
scroll to position [1121, 0]
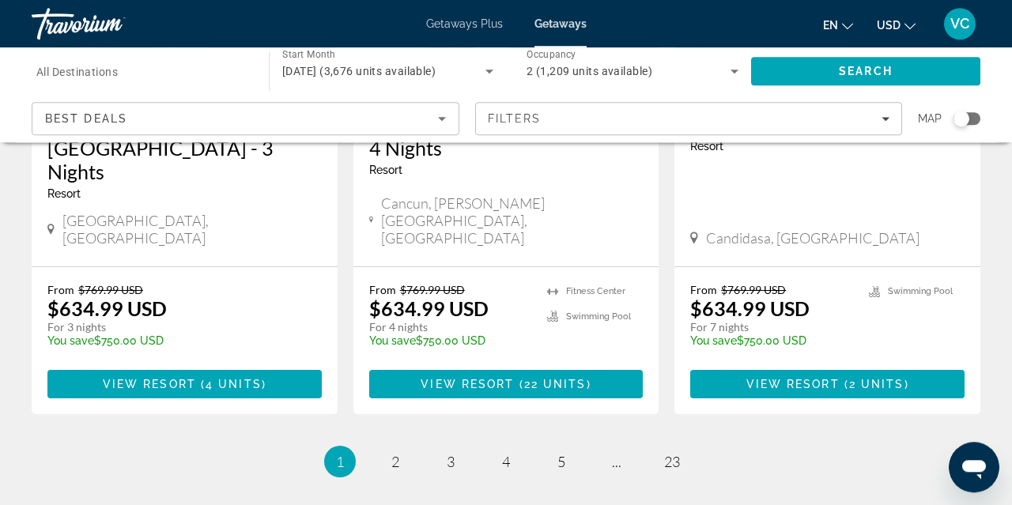
scroll to position [2104, 0]
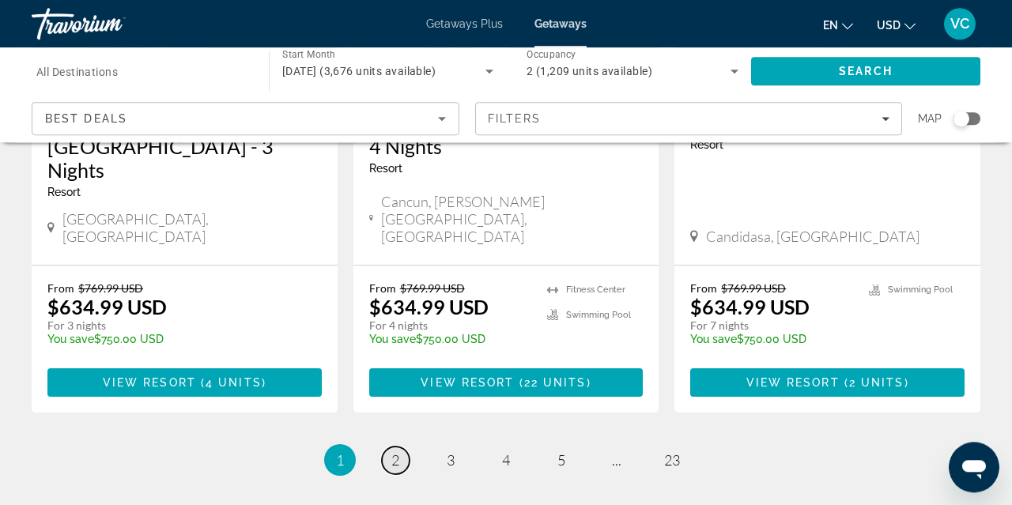
click at [407, 447] on link "page 2" at bounding box center [396, 461] width 28 height 28
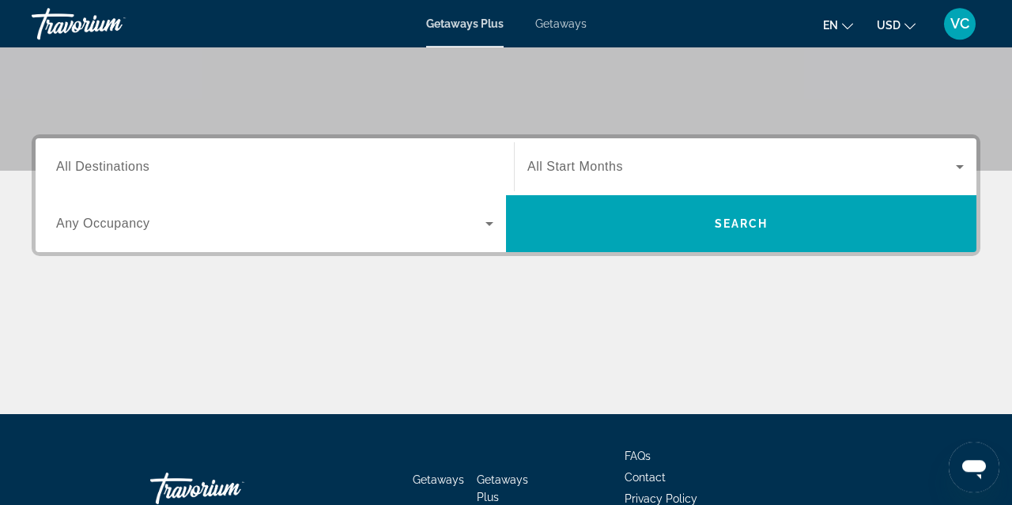
scroll to position [302, 0]
